Goal: Find specific page/section: Find specific page/section

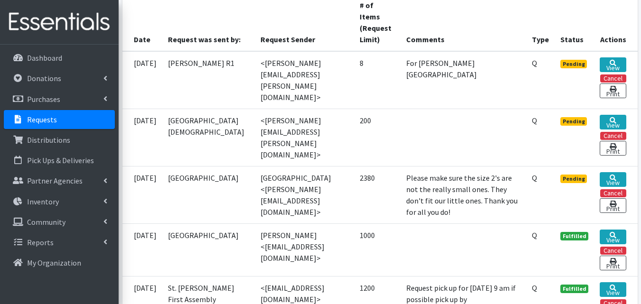
scroll to position [228, 0]
click at [613, 65] on link "View" at bounding box center [613, 64] width 26 height 15
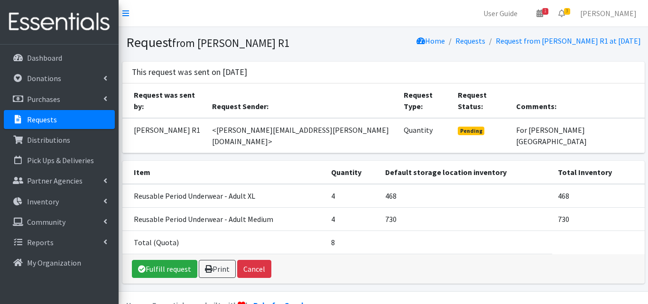
click at [95, 113] on link "Requests" at bounding box center [59, 119] width 111 height 19
